Goal: Information Seeking & Learning: Compare options

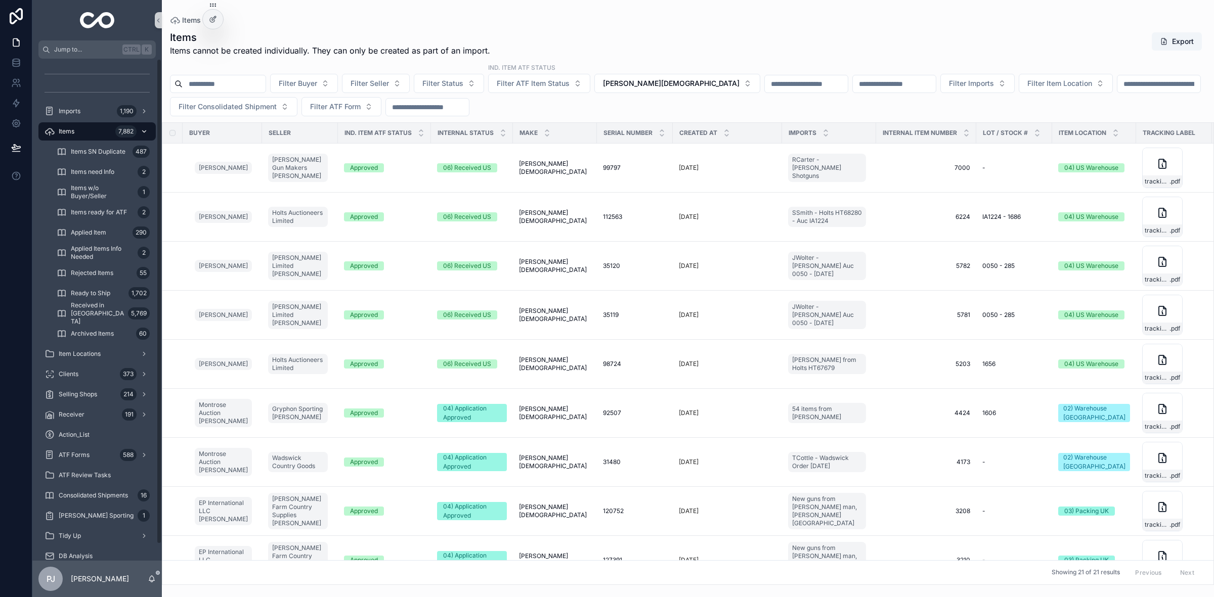
click at [61, 132] on span "Items" at bounding box center [67, 131] width 16 height 8
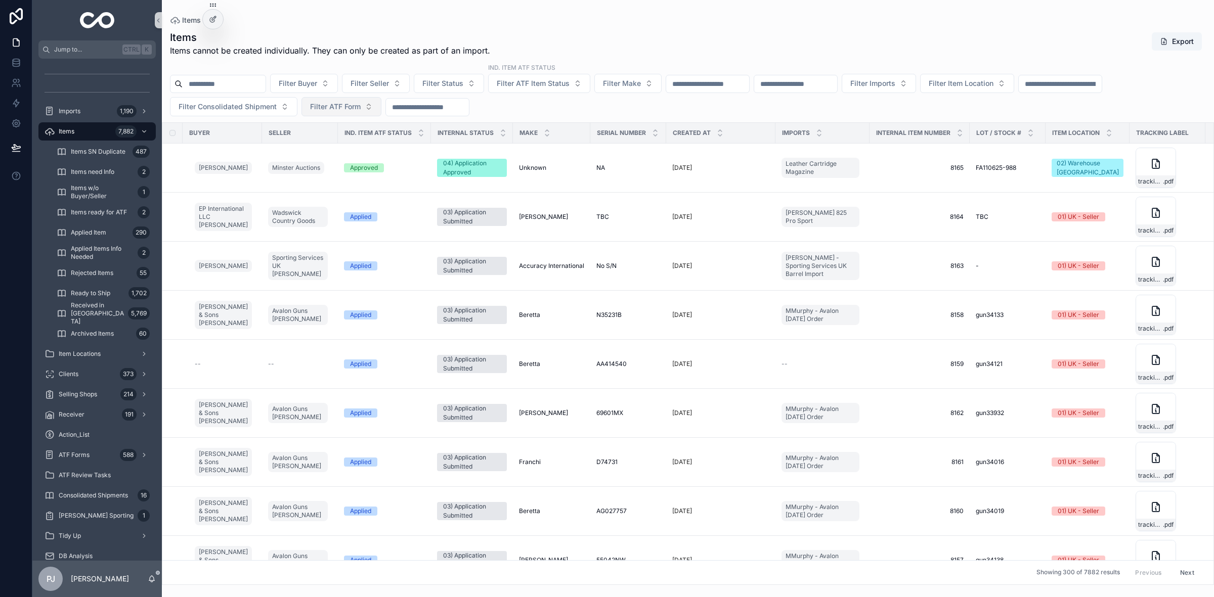
click at [340, 109] on span "Filter ATF Form" at bounding box center [335, 107] width 51 height 10
type input "*********"
click at [304, 146] on span "202508229" at bounding box center [305, 148] width 40 height 10
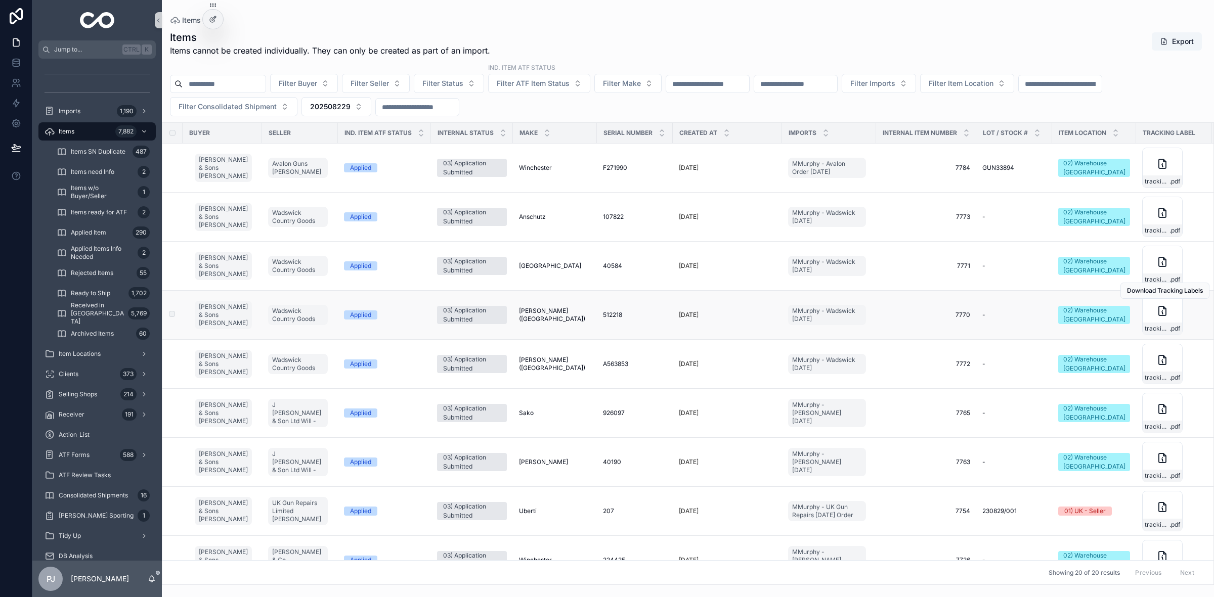
click at [544, 318] on span "[PERSON_NAME] ([GEOGRAPHIC_DATA])" at bounding box center [555, 315] width 72 height 16
click at [550, 370] on td "[PERSON_NAME] (CZ) [PERSON_NAME] ([GEOGRAPHIC_DATA])" at bounding box center [555, 364] width 84 height 49
click at [554, 365] on span "[PERSON_NAME] ([GEOGRAPHIC_DATA])" at bounding box center [555, 364] width 72 height 16
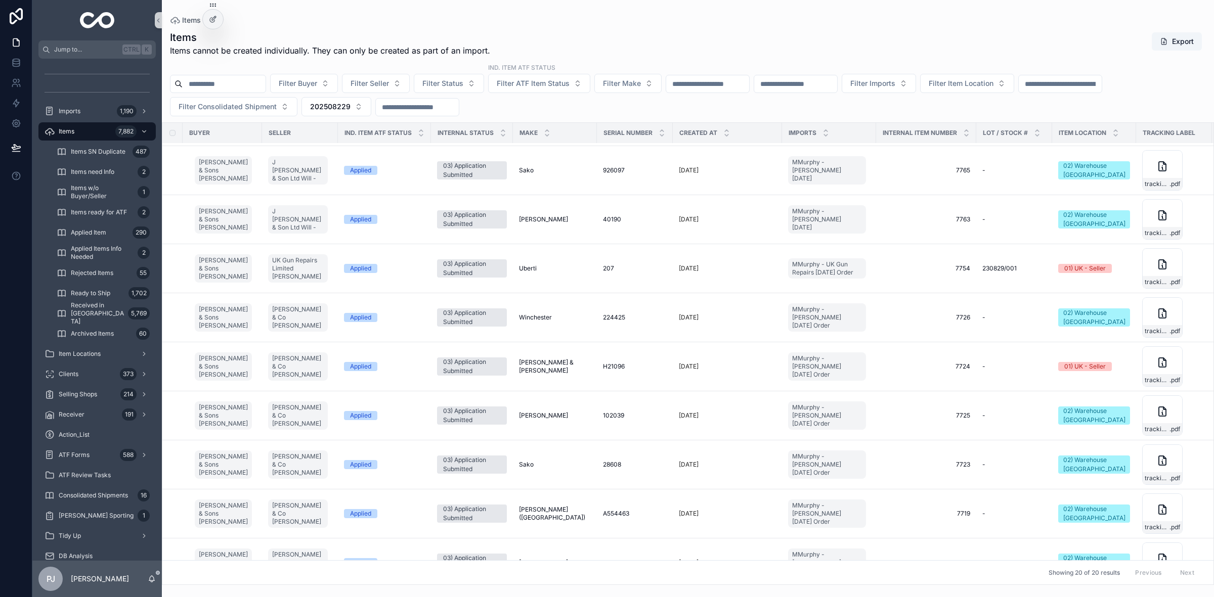
scroll to position [244, 0]
click at [572, 514] on span "[PERSON_NAME] ([GEOGRAPHIC_DATA])" at bounding box center [555, 513] width 72 height 16
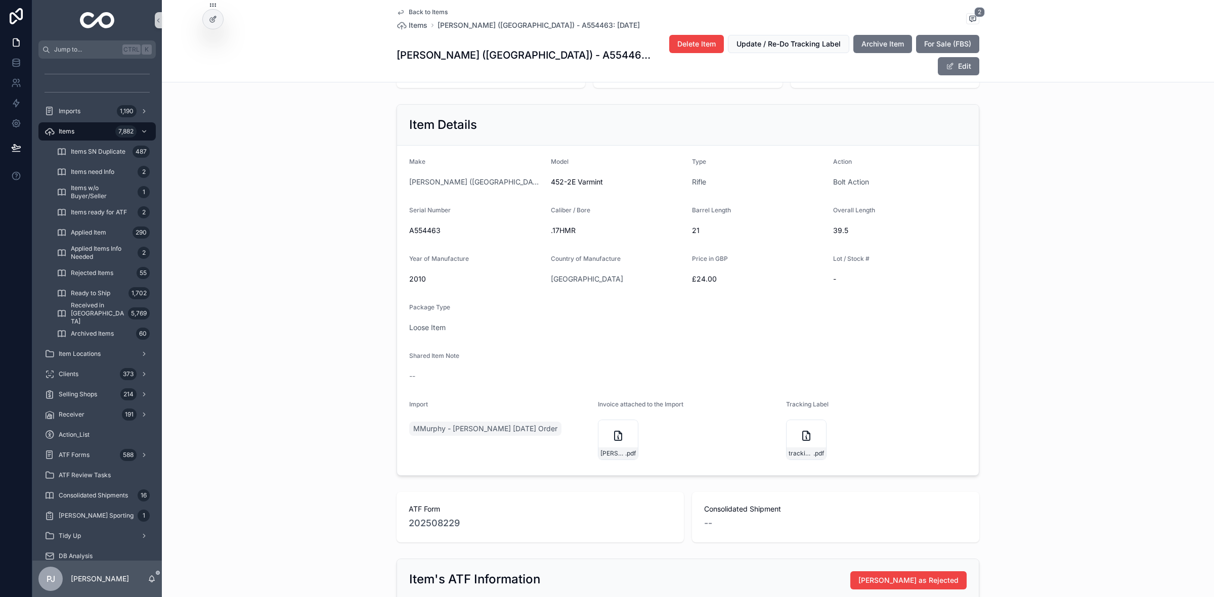
scroll to position [171, 0]
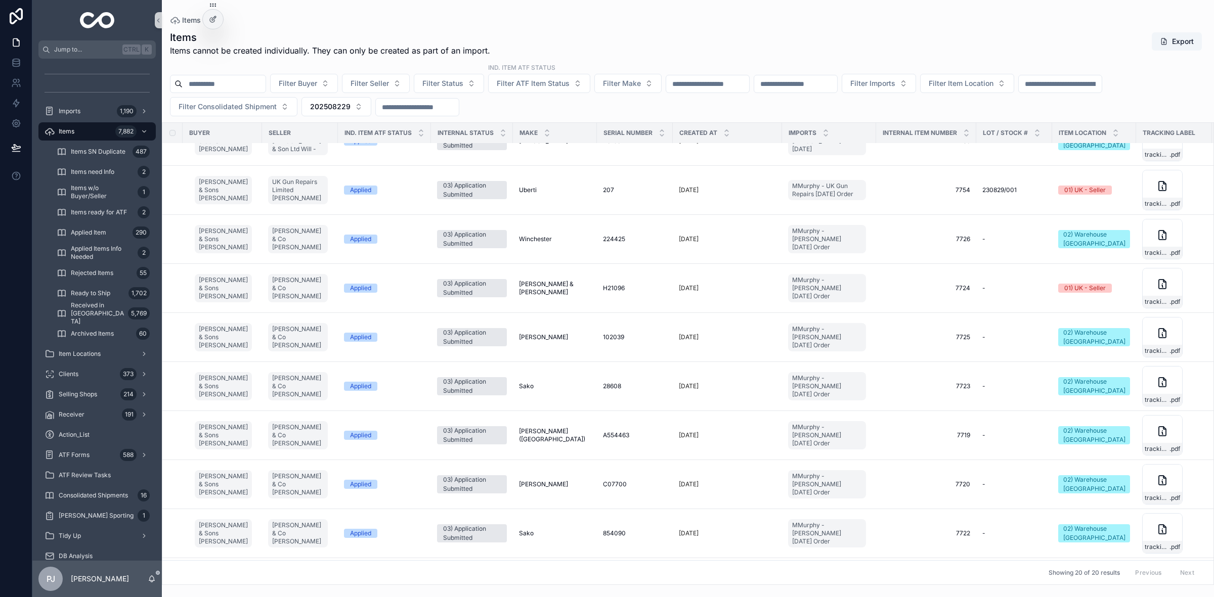
scroll to position [321, 0]
click at [613, 437] on span "A554463" at bounding box center [616, 435] width 26 height 8
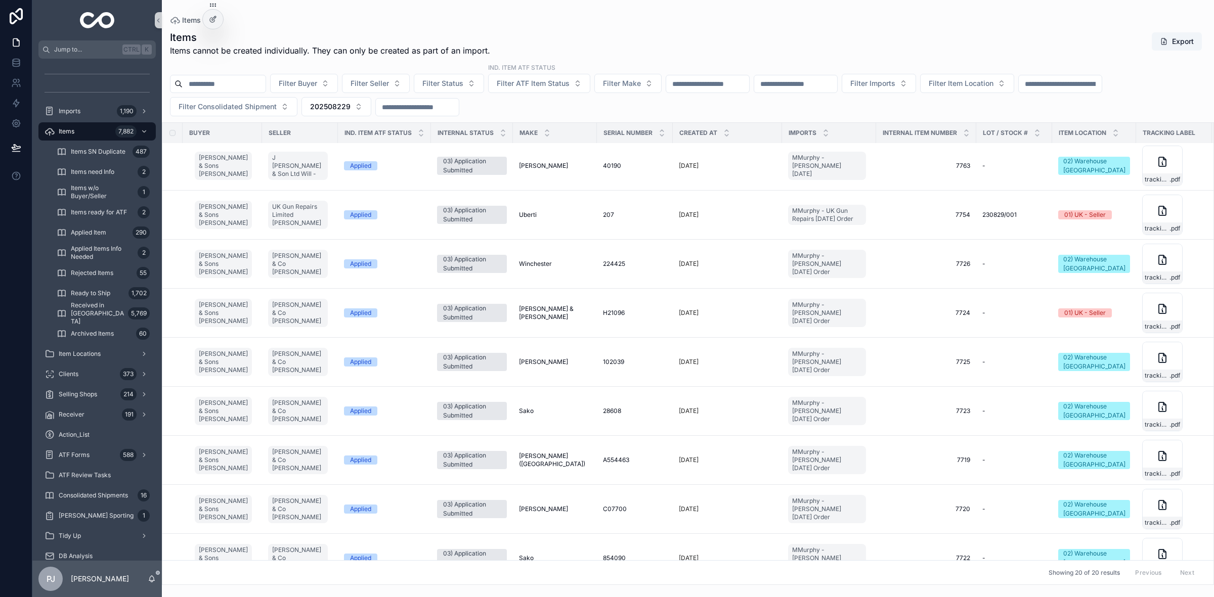
scroll to position [297, 0]
click at [618, 461] on div "A554463 A554463" at bounding box center [635, 460] width 64 height 8
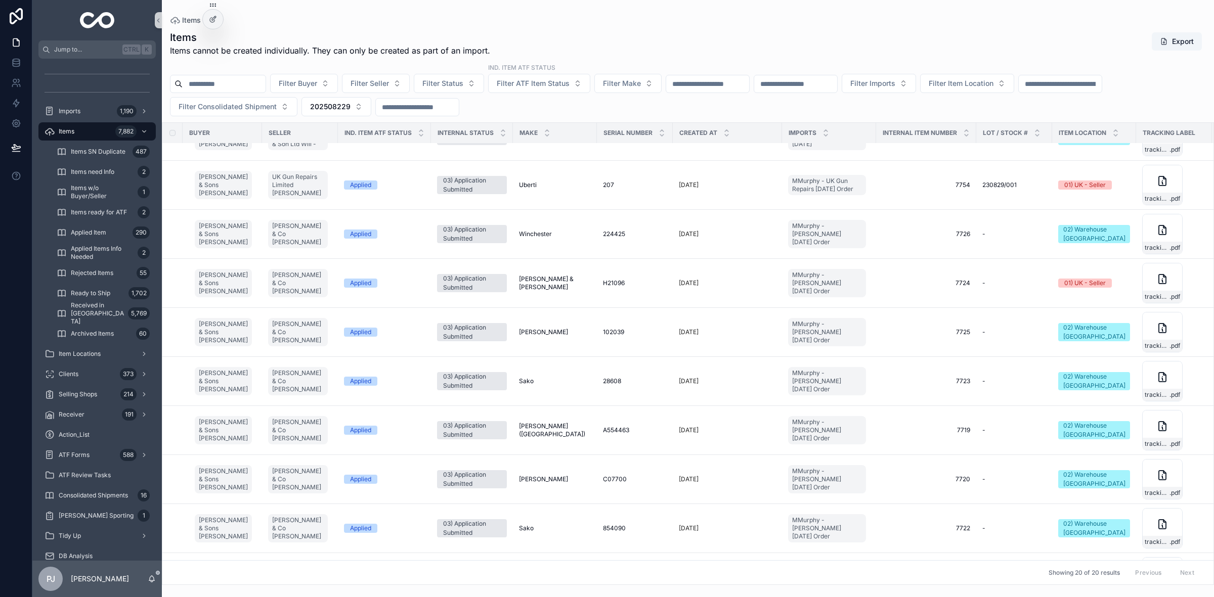
scroll to position [365, 0]
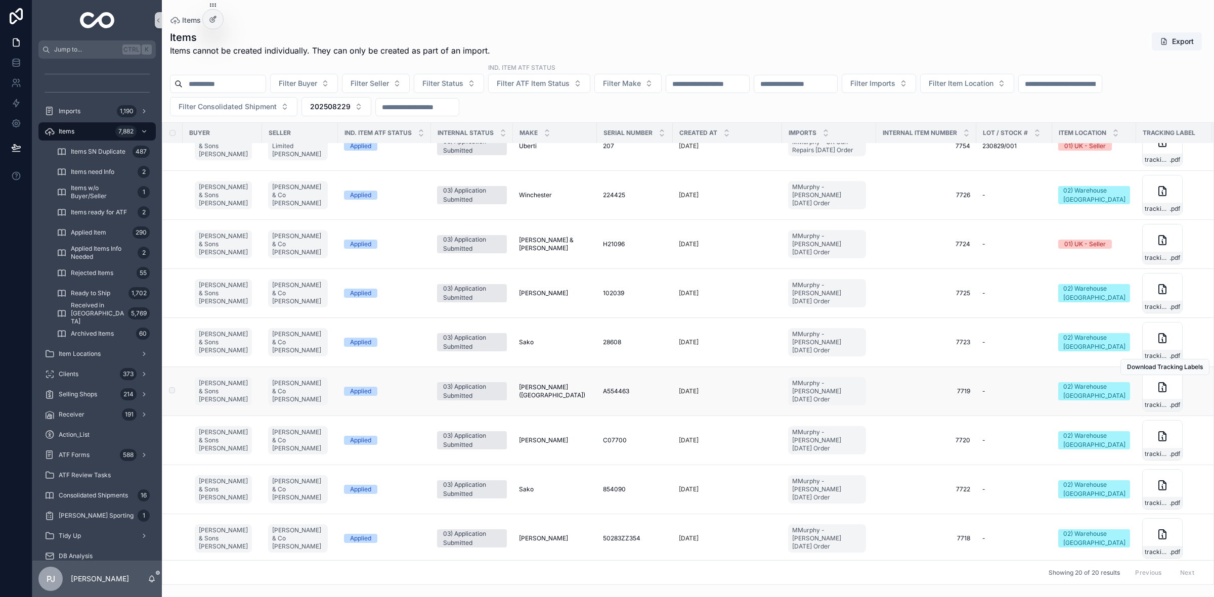
click at [603, 395] on span "A554463" at bounding box center [616, 391] width 26 height 8
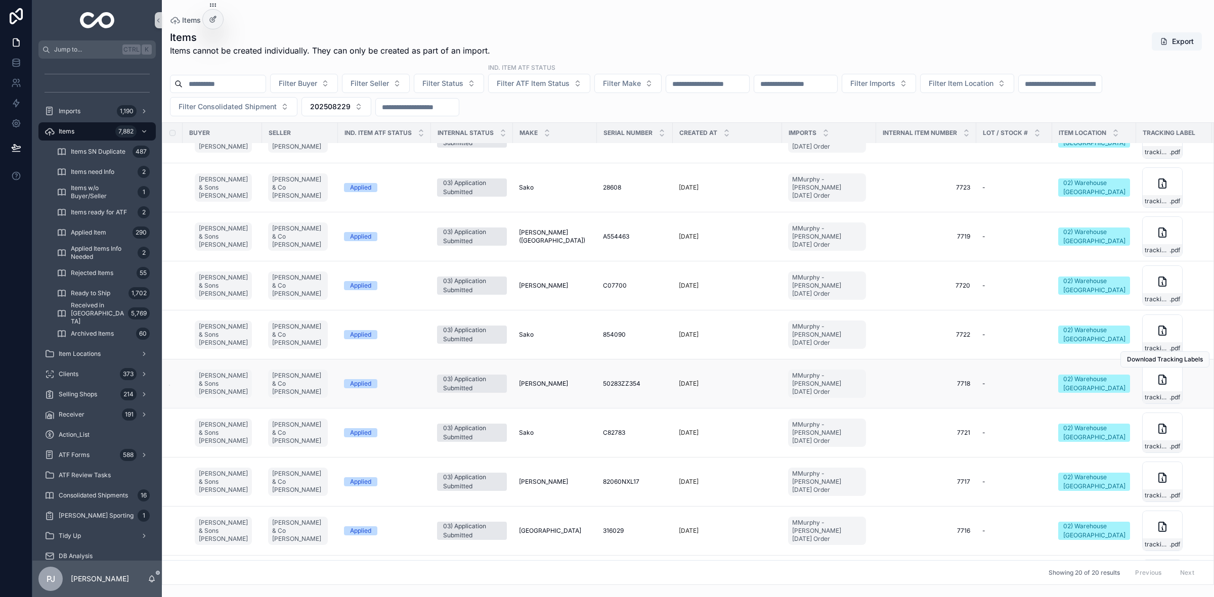
scroll to position [575, 0]
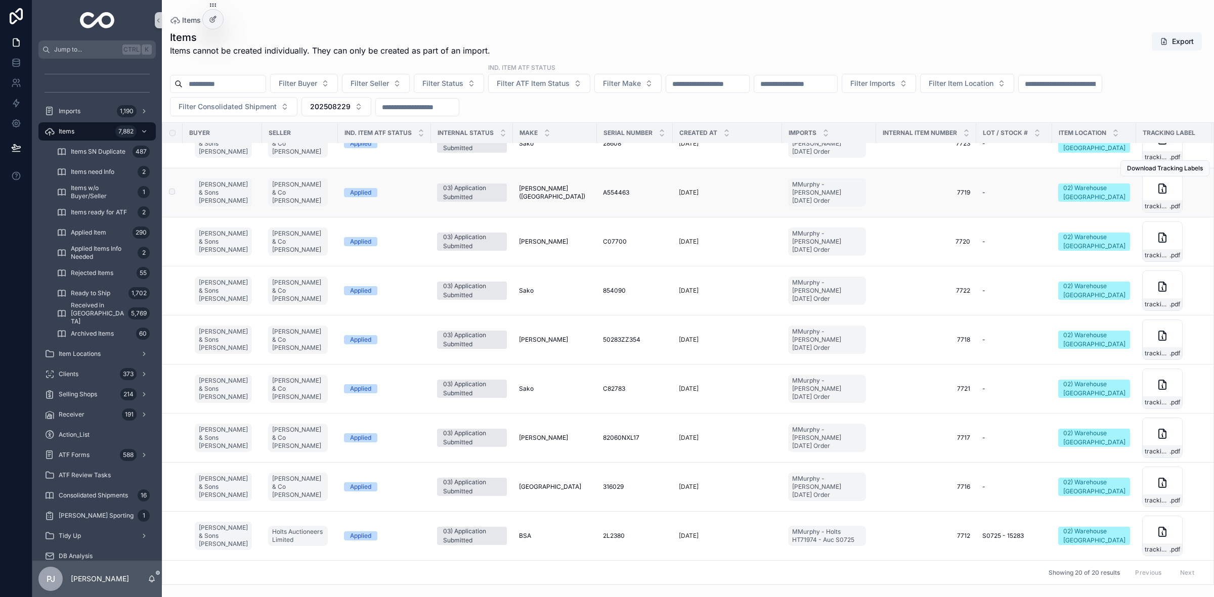
click at [545, 185] on span "[PERSON_NAME] ([GEOGRAPHIC_DATA])" at bounding box center [555, 193] width 72 height 16
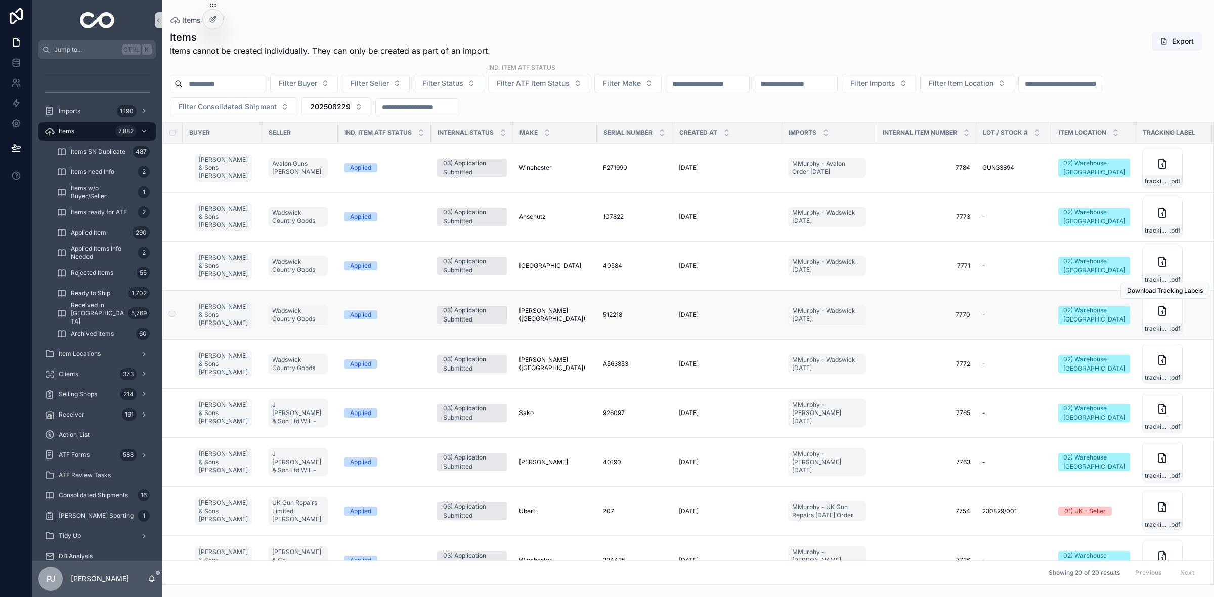
click at [544, 318] on span "[PERSON_NAME] ([GEOGRAPHIC_DATA])" at bounding box center [555, 315] width 72 height 16
click at [530, 365] on span "[PERSON_NAME] ([GEOGRAPHIC_DATA])" at bounding box center [555, 364] width 72 height 16
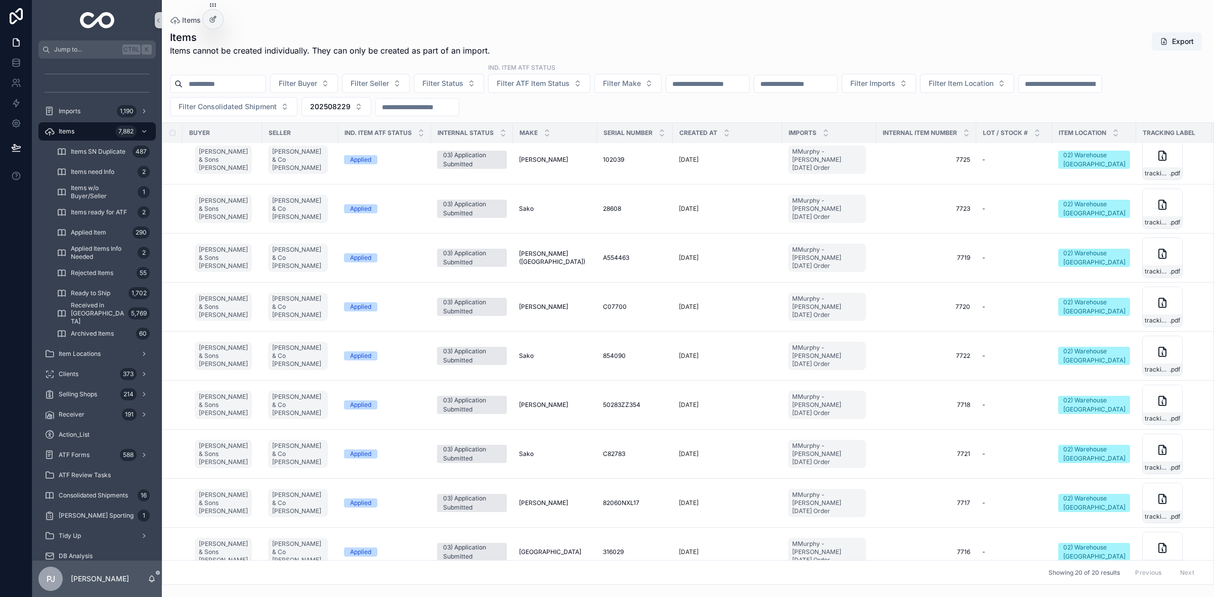
scroll to position [575, 0]
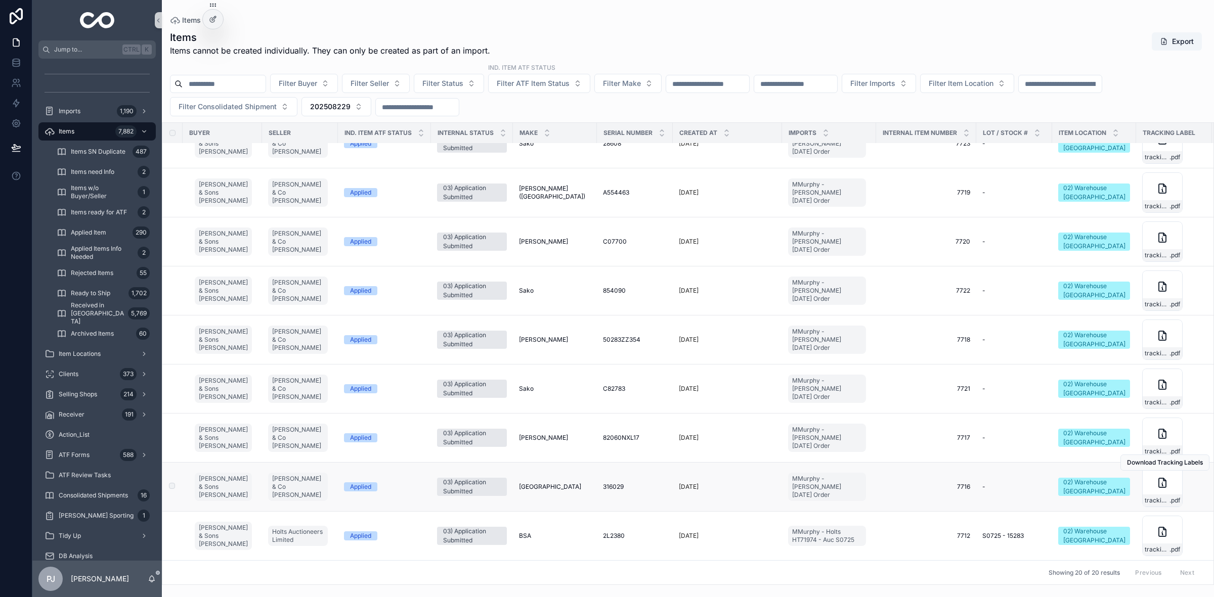
click at [607, 483] on span "316029" at bounding box center [613, 487] width 21 height 8
